Goal: Book appointment/travel/reservation

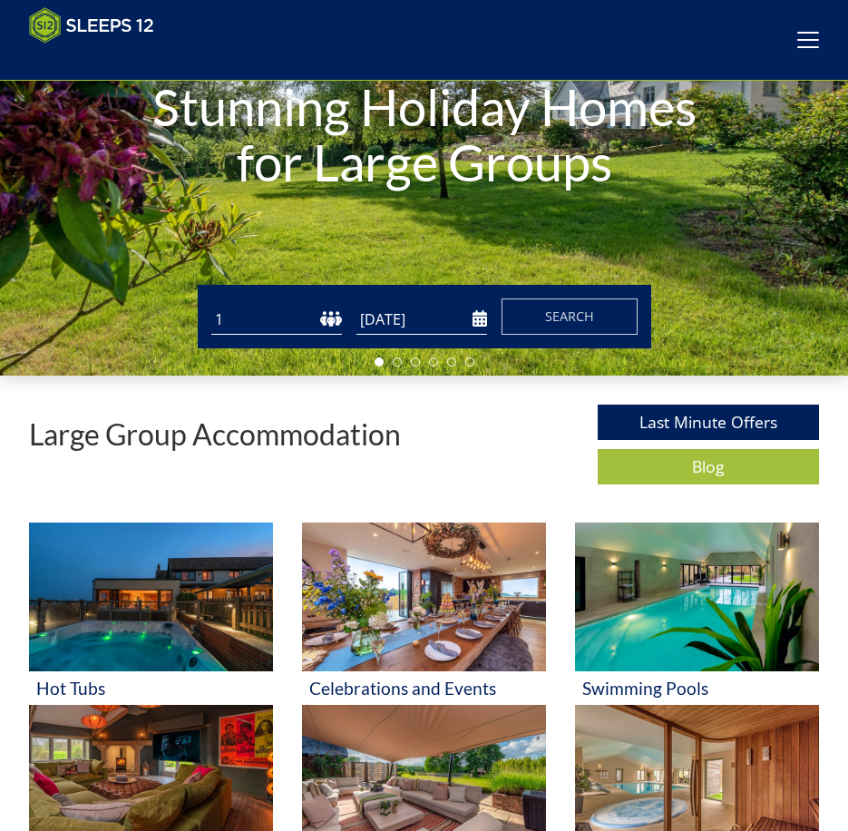
scroll to position [243, 0]
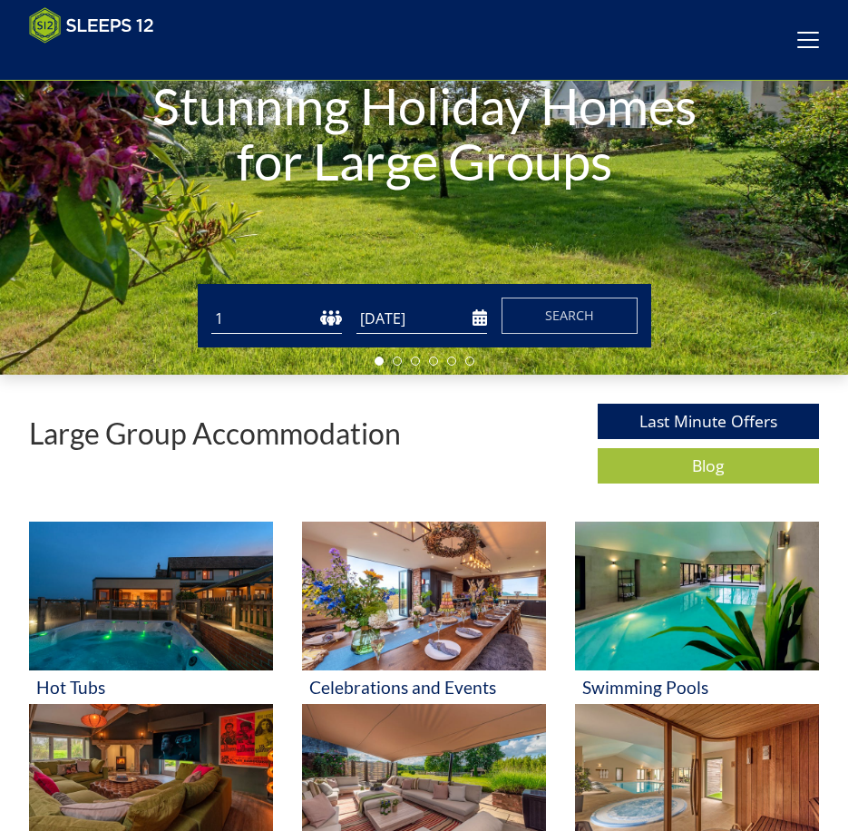
click at [328, 326] on select "1 2 3 4 5 6 7 8 9 10 11 12 13 14 15 16 17 18 19 20 21 22 23 24 25 26 27 28 29 3…" at bounding box center [276, 319] width 131 height 30
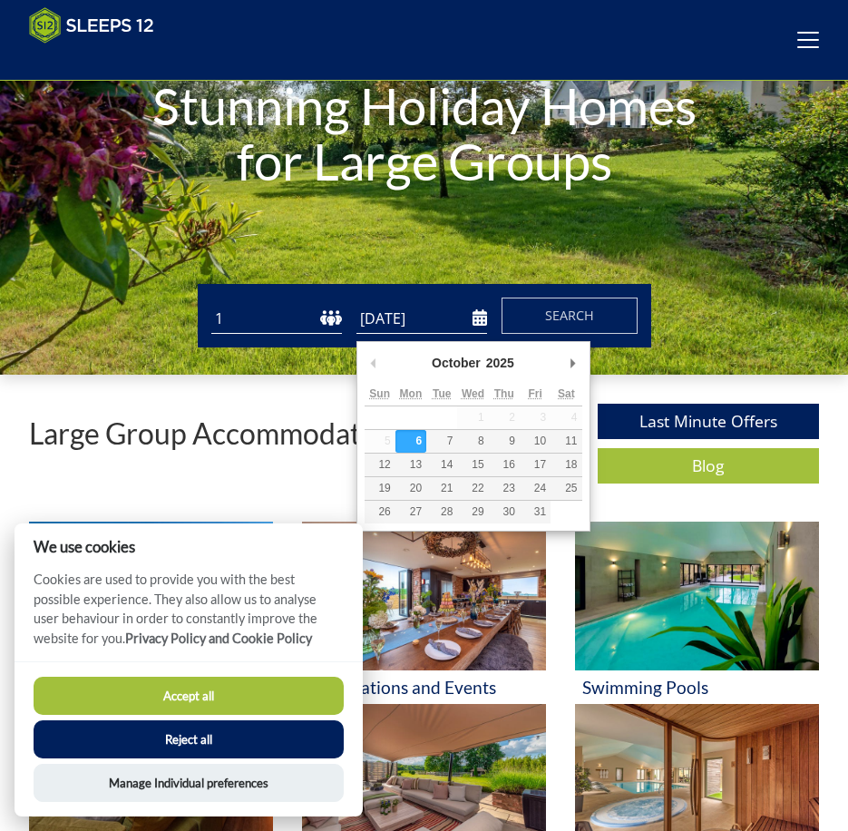
click at [415, 319] on input "[DATE]" at bounding box center [422, 319] width 131 height 30
type input "[DATE]"
click at [478, 319] on input "[DATE]" at bounding box center [422, 319] width 131 height 30
click at [556, 314] on span "Search" at bounding box center [569, 315] width 49 height 17
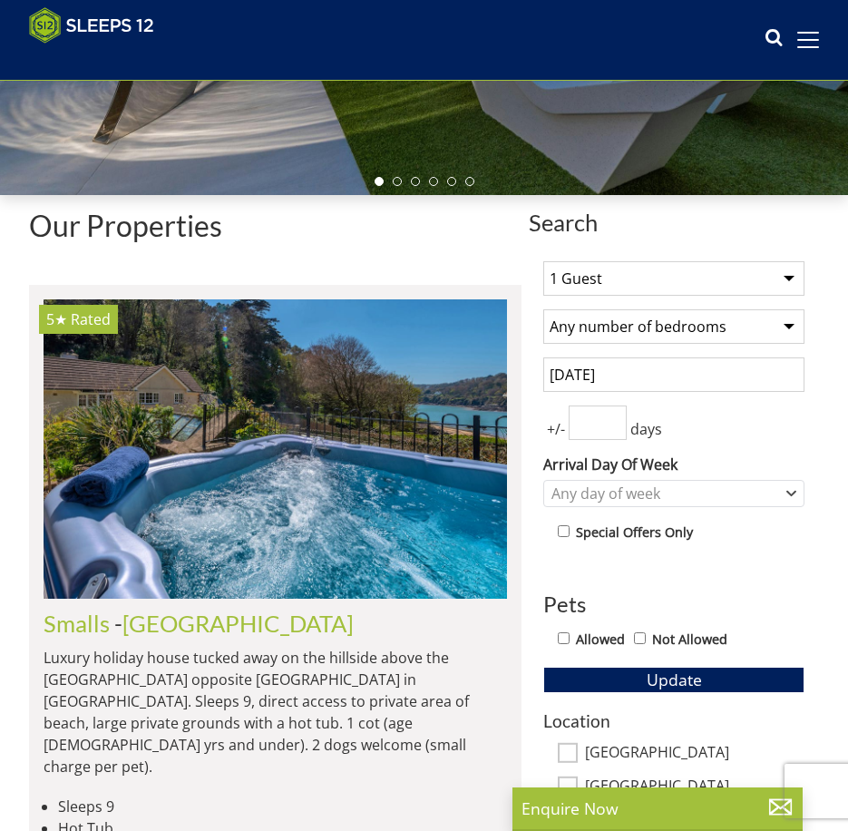
scroll to position [334, 0]
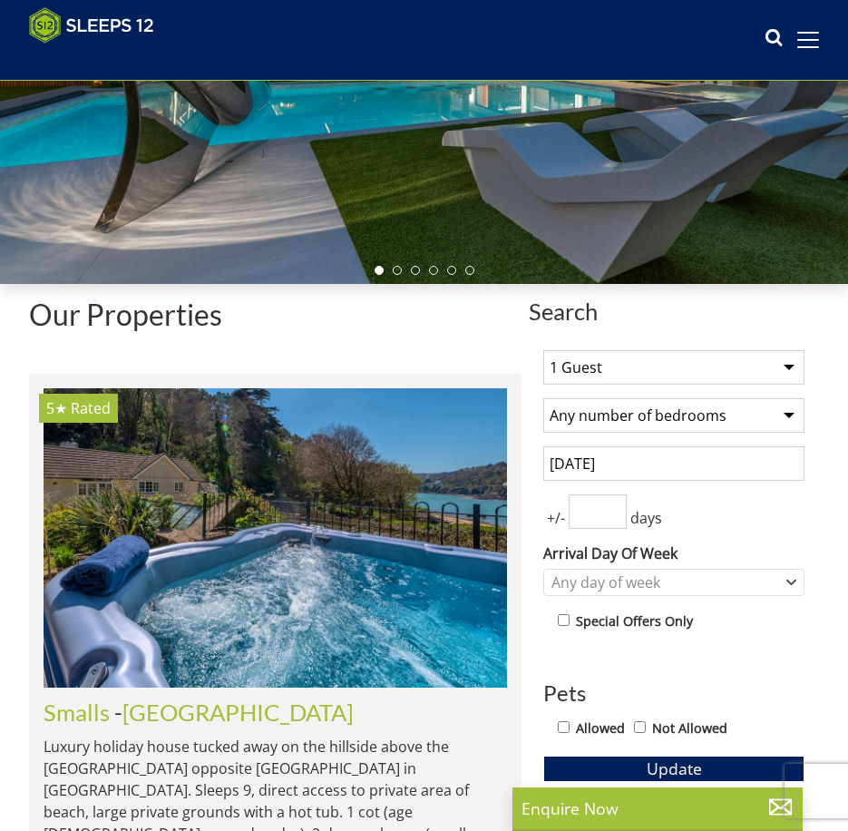
click at [661, 375] on select "1 Guest 2 Guests 3 Guests 4 Guests 5 Guests 6 Guests 7 Guests 8 Guests 9 Guests…" at bounding box center [674, 367] width 261 height 34
select select "12"
click at [544, 357] on select "1 Guest 2 Guests 3 Guests 4 Guests 5 Guests 6 Guests 7 Guests 8 Guests 9 Guests…" at bounding box center [674, 367] width 261 height 34
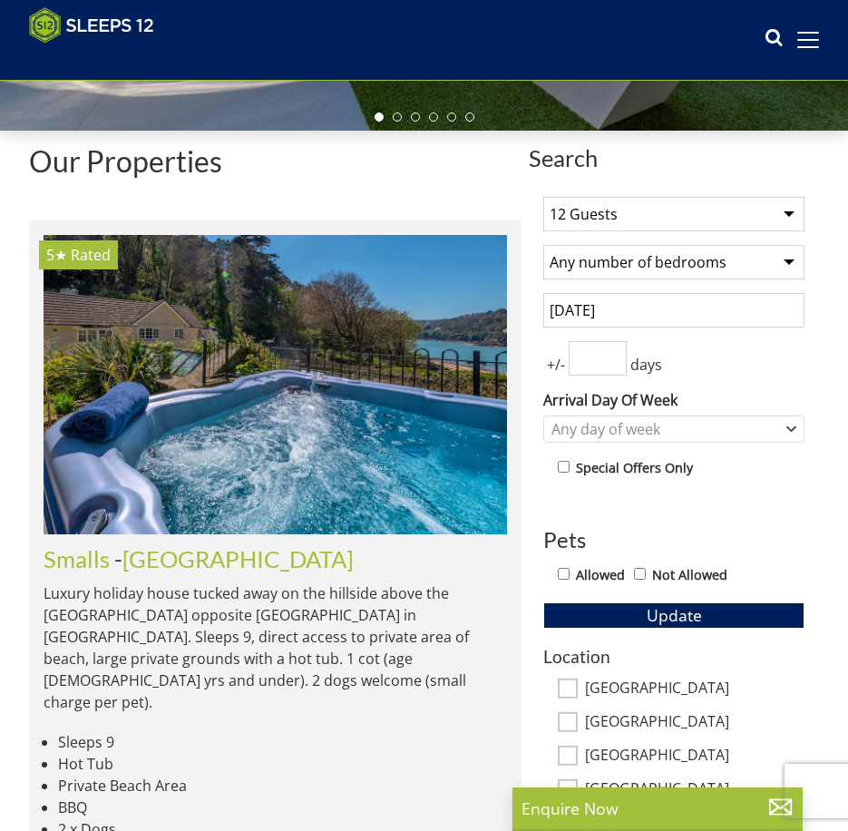
scroll to position [515, 0]
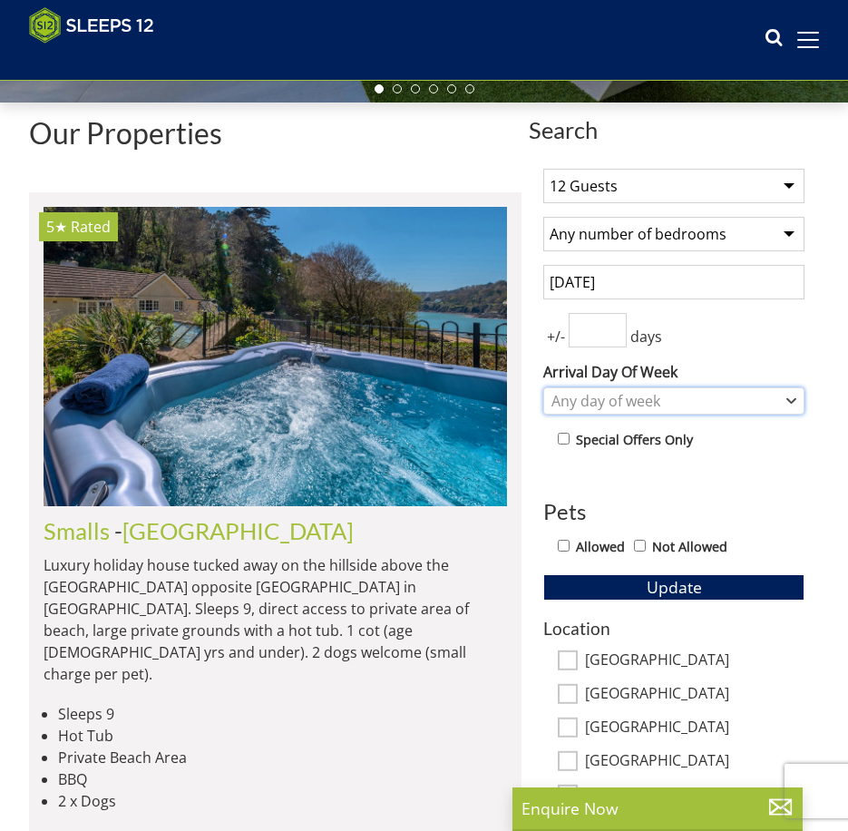
click at [633, 400] on div "Any day of week" at bounding box center [664, 401] width 235 height 20
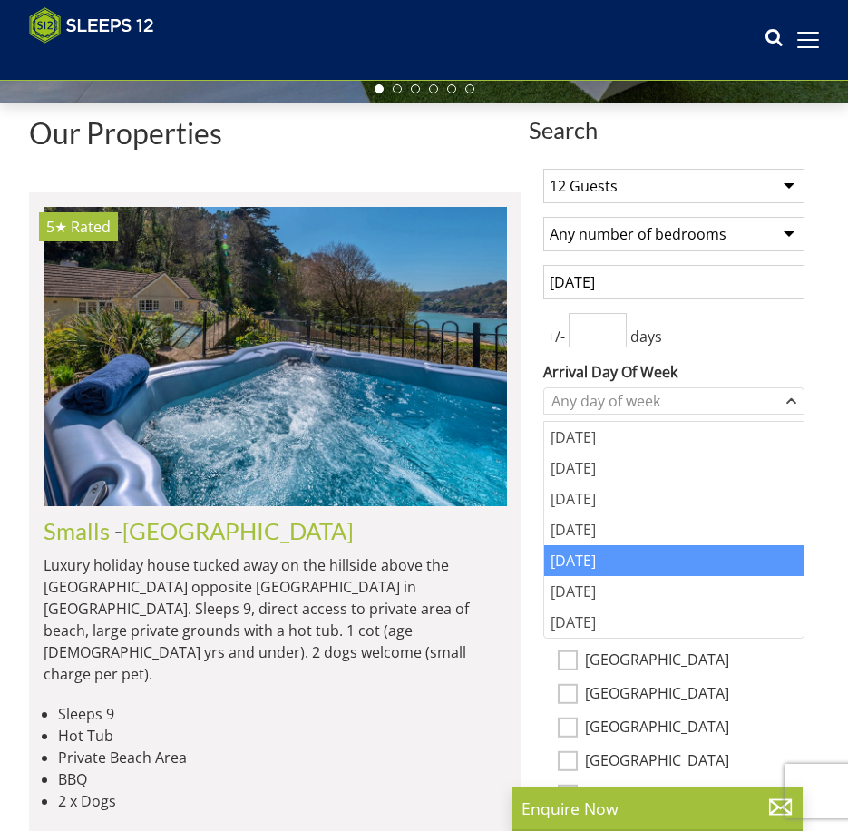
click at [591, 564] on div "[DATE]" at bounding box center [674, 560] width 260 height 31
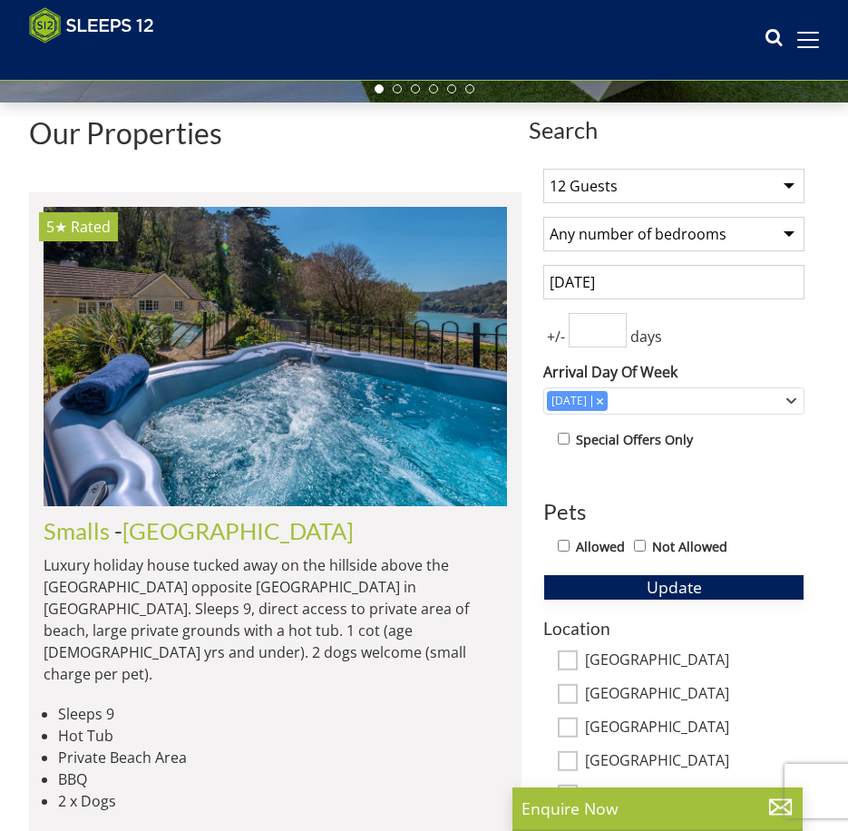
click at [713, 593] on button "Update" at bounding box center [674, 586] width 261 height 25
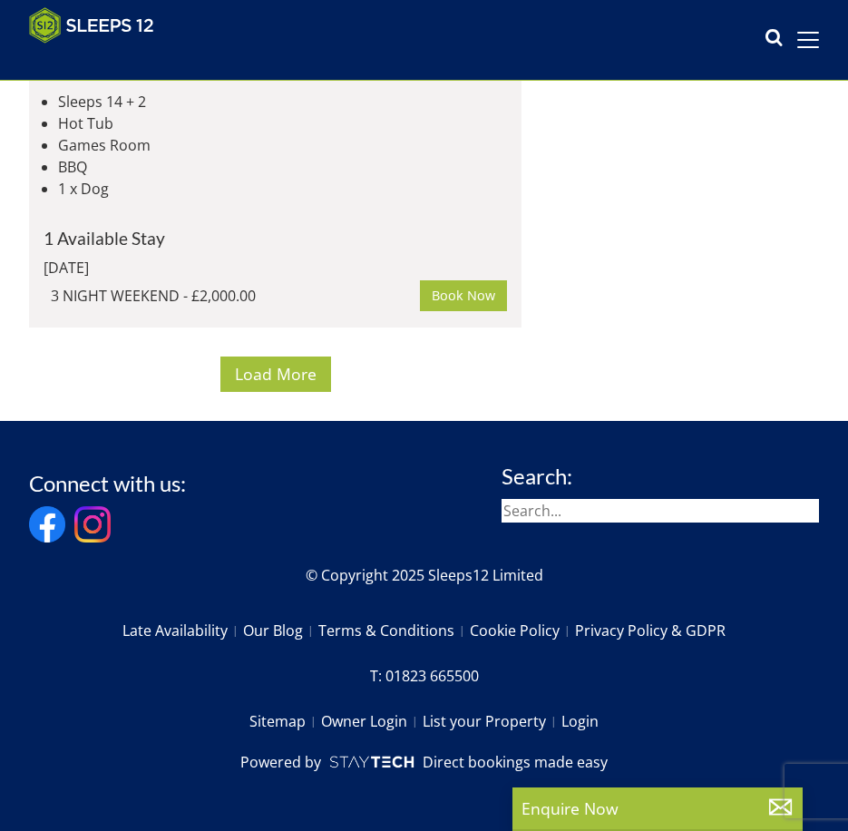
scroll to position [16819, 0]
click at [256, 358] on button "Load More" at bounding box center [276, 374] width 111 height 35
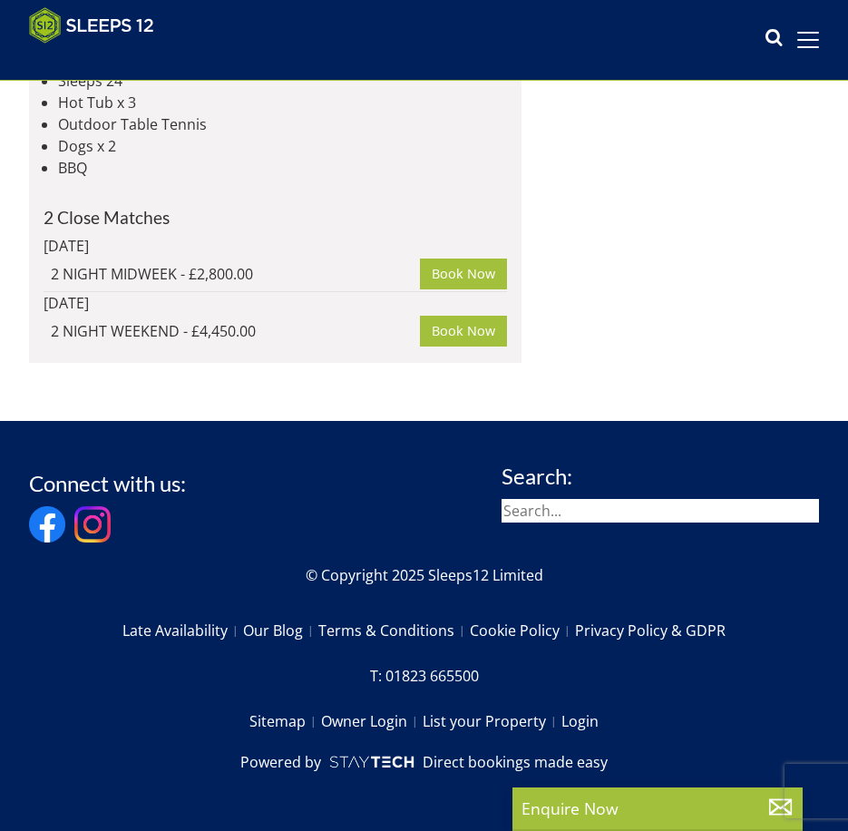
scroll to position [23222, 0]
